Goal: Task Accomplishment & Management: Use online tool/utility

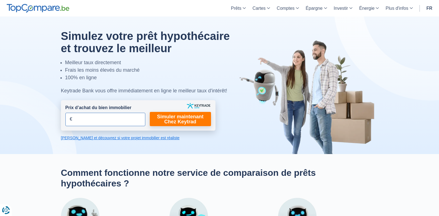
click at [85, 118] on input "Prix d’achat du bien immobilier" at bounding box center [105, 119] width 80 height 13
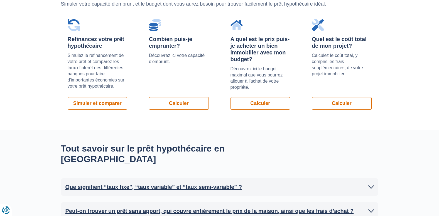
scroll to position [418, 0]
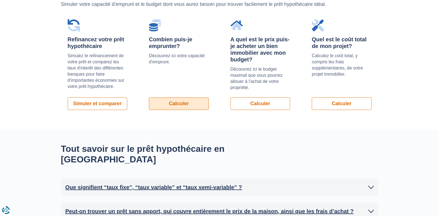
click at [183, 105] on link "Calculer" at bounding box center [179, 103] width 60 height 13
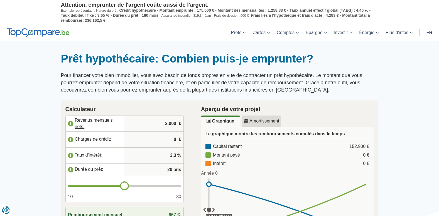
click at [168, 126] on input "2.000" at bounding box center [154, 123] width 55 height 15
type input "4.000"
click at [173, 138] on input "0" at bounding box center [154, 139] width 55 height 15
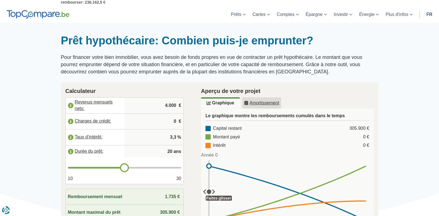
scroll to position [28, 0]
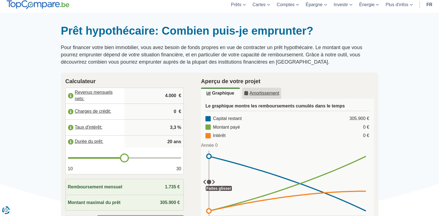
type input "21"
type input "20"
type input "19"
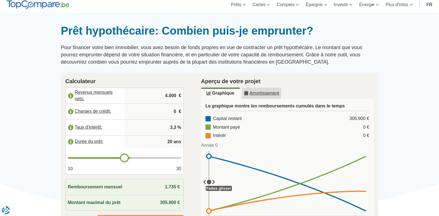
type input "19"
type input "18"
type input "17"
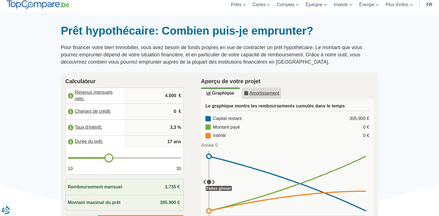
type input "16"
type input "15"
drag, startPoint x: 125, startPoint y: 158, endPoint x: 96, endPoint y: 156, distance: 28.8
type input "15"
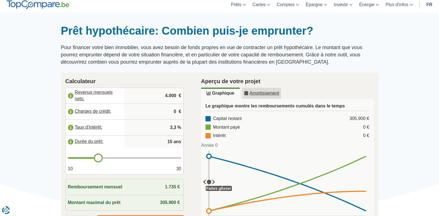
click at [96, 157] on input "range" at bounding box center [125, 158] width 114 height 2
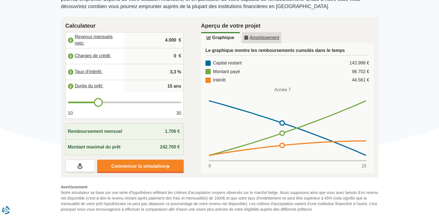
scroll to position [84, 0]
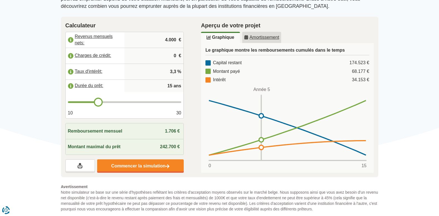
click at [167, 41] on input "4.000" at bounding box center [154, 39] width 55 height 15
type input "7.500"
click at [169, 87] on input "15" at bounding box center [154, 85] width 55 height 11
type input "5"
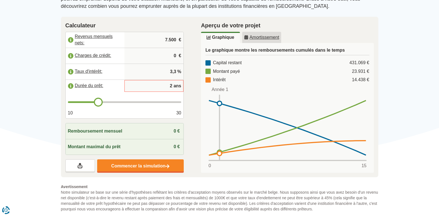
type input "20"
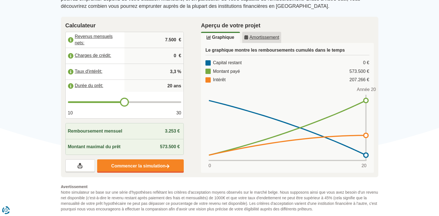
click at [410, 149] on div "Prêt hypothécaire: Combien puis-je emprunter? Pour financer votre bien immobili…" at bounding box center [219, 90] width 439 height 266
click at [164, 88] on input "20" at bounding box center [154, 85] width 55 height 11
type input "0"
type input "10"
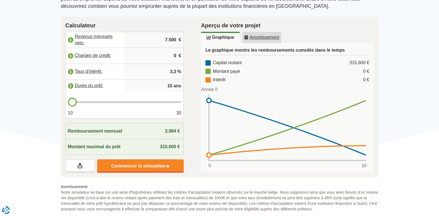
drag, startPoint x: 167, startPoint y: 87, endPoint x: 188, endPoint y: 86, distance: 21.5
click at [188, 86] on div "Calculateur Revenus mensuels nets: 7.500 € Charges de crédit: 0 € Taux d'intérê…" at bounding box center [125, 97] width 136 height 161
type input "17"
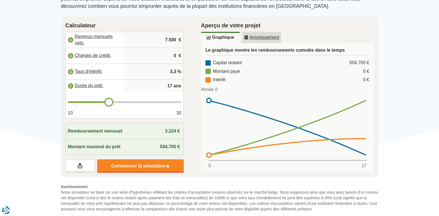
type input "17"
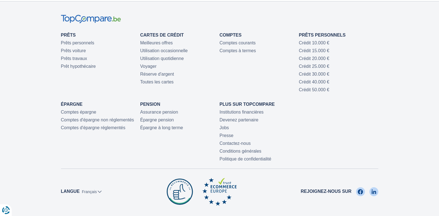
scroll to position [307, 0]
